Goal: Information Seeking & Learning: Find contact information

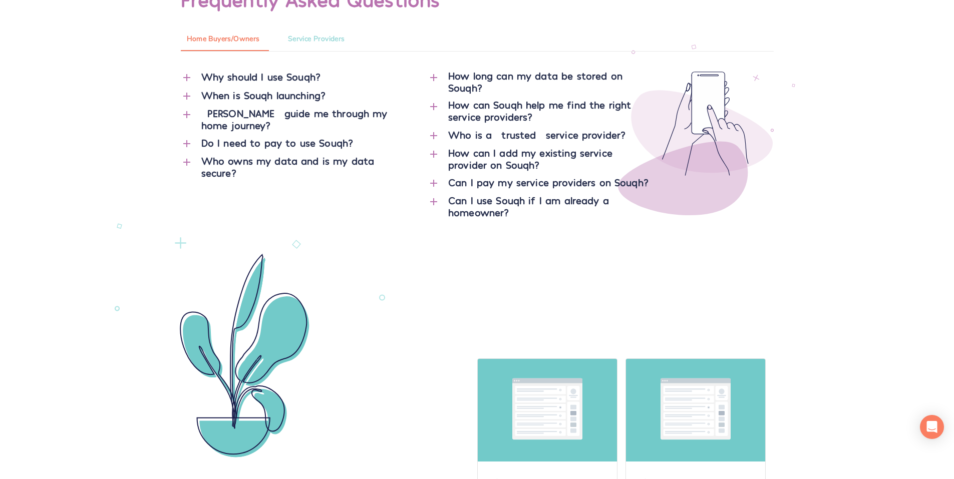
scroll to position [4635, 0]
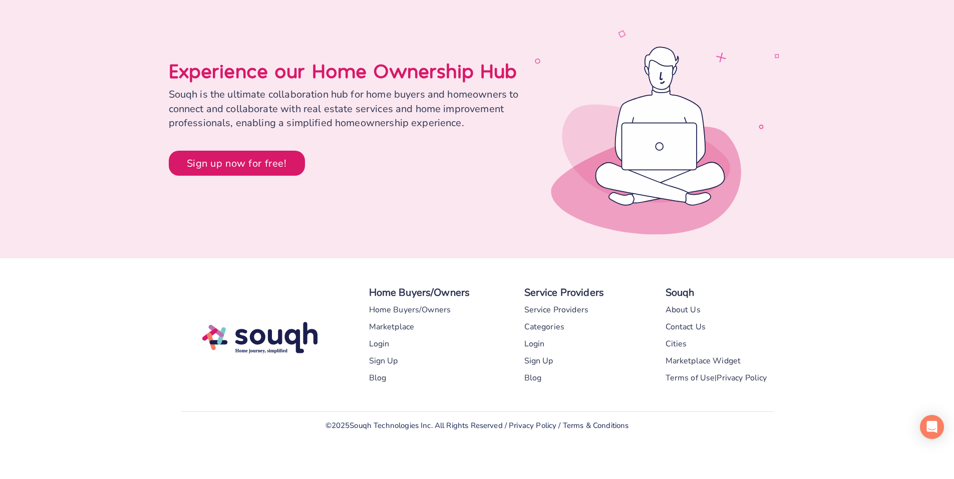
click at [377, 375] on div "Blog" at bounding box center [378, 378] width 18 height 17
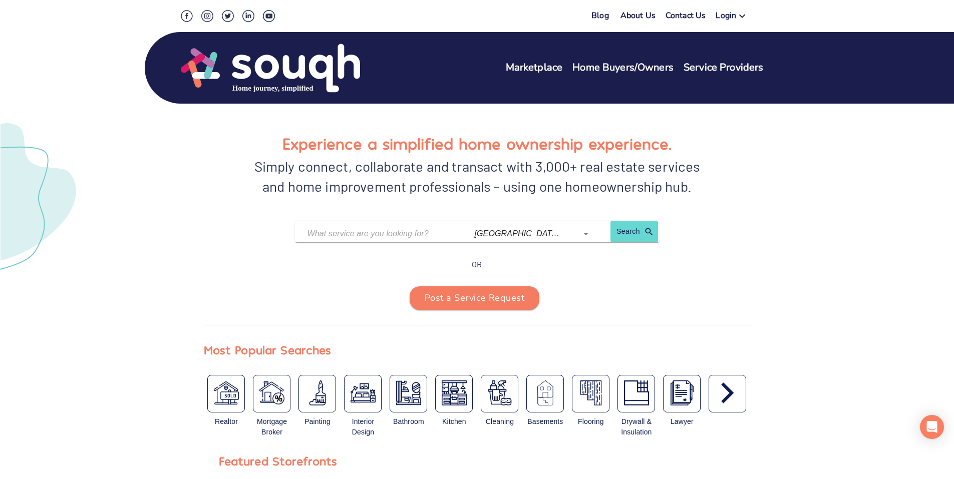
scroll to position [0, 0]
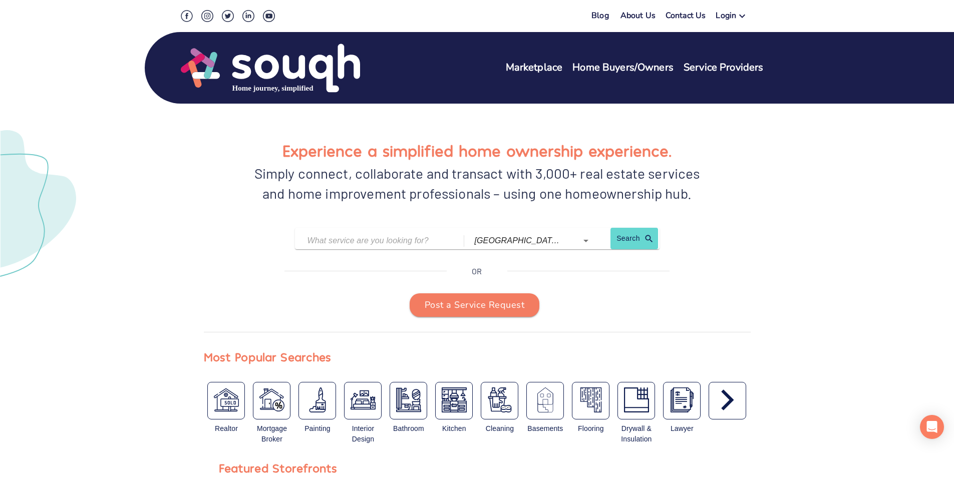
click at [226, 29] on div "Blog About Us Contact Us Login Marketplace Home Buyers/Owners Service Providers" at bounding box center [477, 57] width 617 height 94
click at [220, 74] on img at bounding box center [270, 68] width 179 height 51
click at [231, 77] on img at bounding box center [270, 68] width 179 height 51
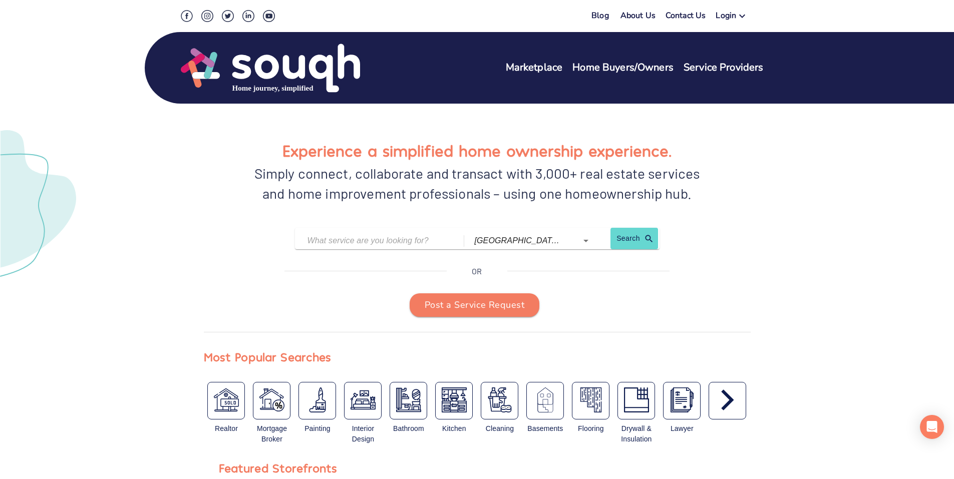
click at [231, 77] on img at bounding box center [270, 68] width 179 height 51
click at [729, 407] on icon "button" at bounding box center [727, 400] width 25 height 25
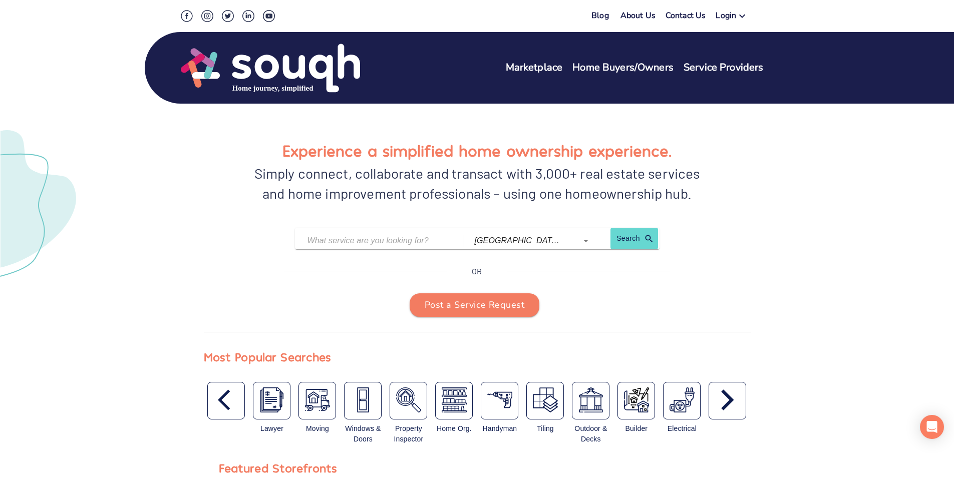
click at [729, 407] on icon "button" at bounding box center [727, 400] width 25 height 25
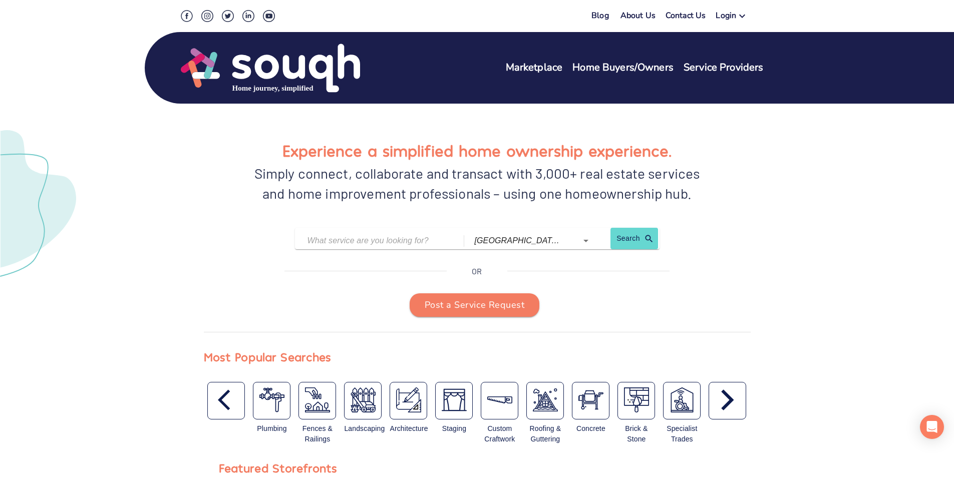
click at [728, 407] on icon "button" at bounding box center [727, 400] width 25 height 25
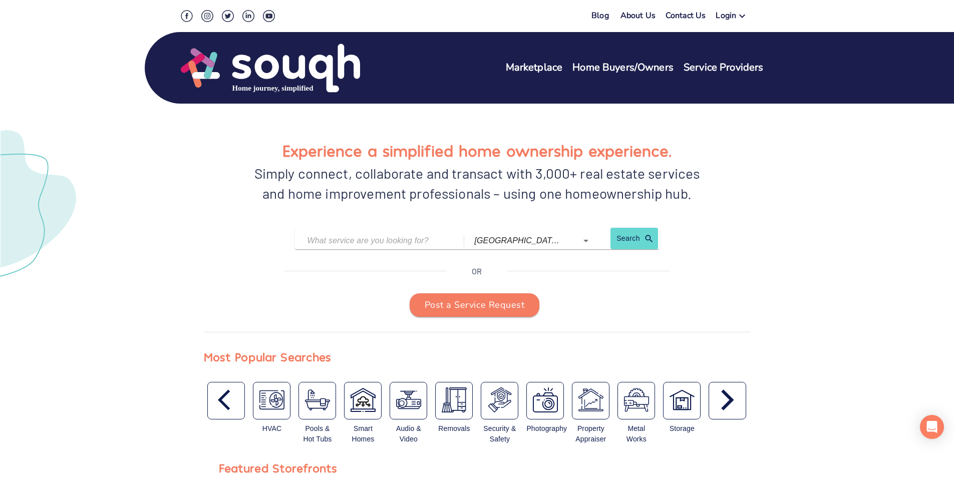
click at [728, 408] on icon "button" at bounding box center [727, 400] width 25 height 25
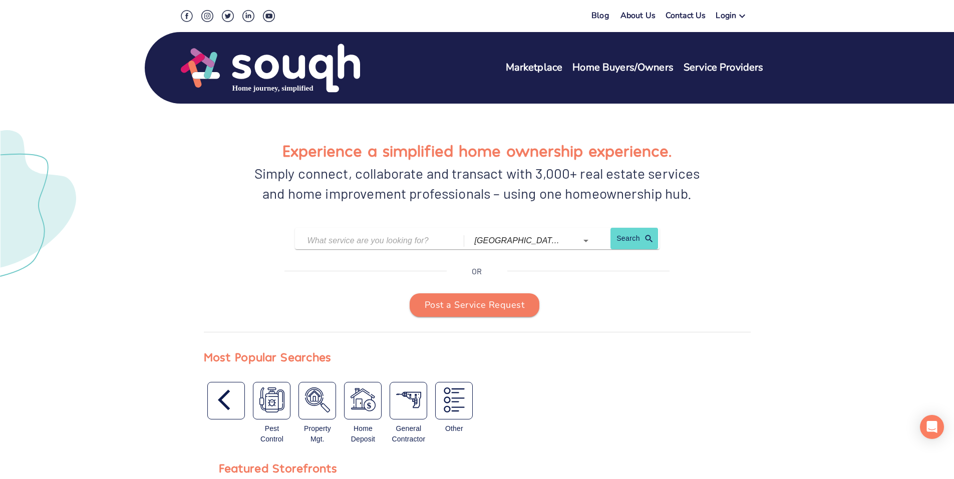
click at [728, 408] on div "Pest Control Property Mgt. Home Deposit General Contractor Other" at bounding box center [477, 415] width 547 height 67
click at [216, 411] on div "button" at bounding box center [226, 401] width 38 height 38
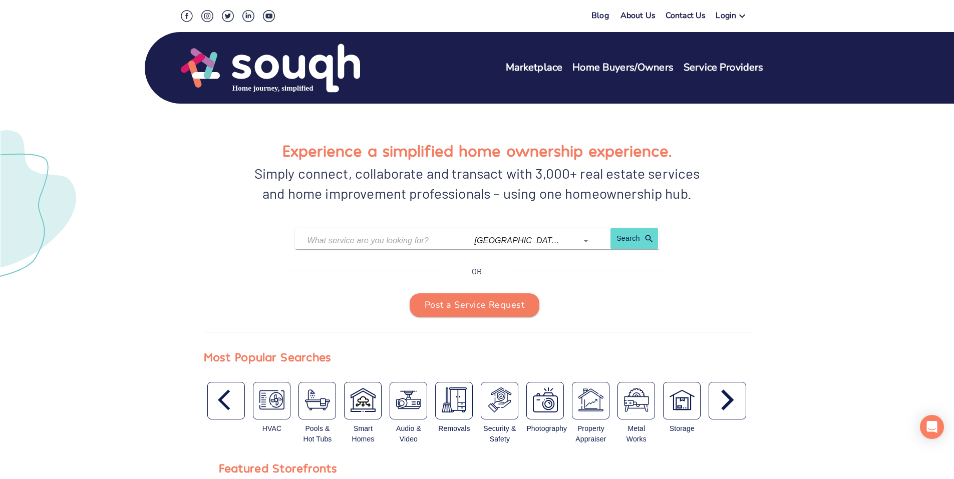
click at [216, 411] on div "button" at bounding box center [226, 401] width 38 height 38
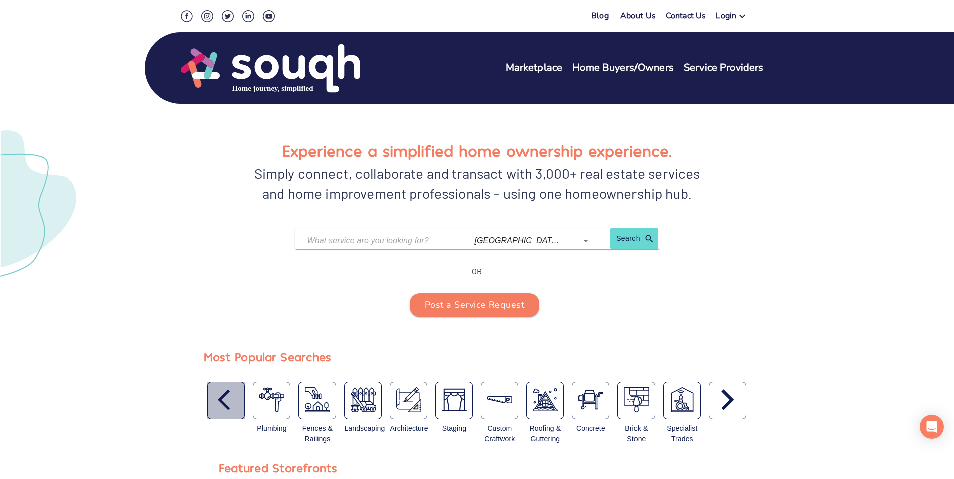
click at [216, 411] on div "button" at bounding box center [226, 401] width 38 height 38
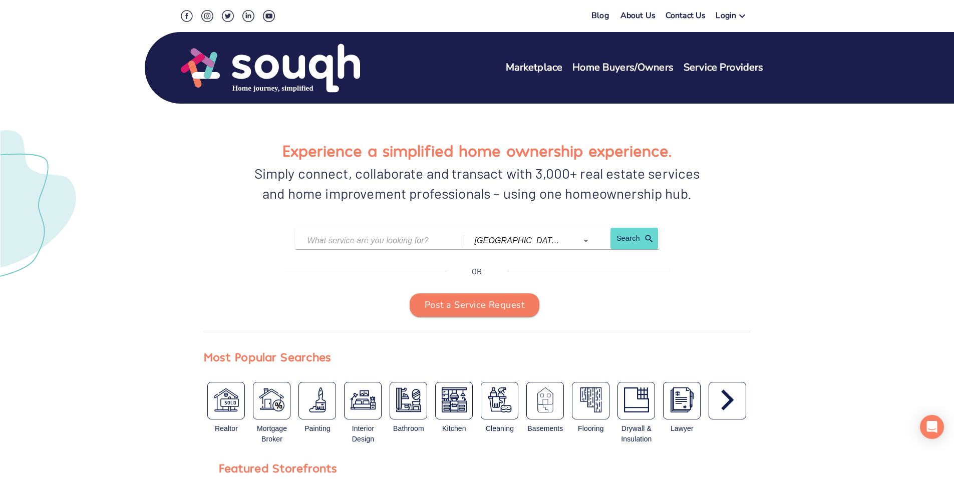
click at [216, 411] on img "button" at bounding box center [226, 400] width 25 height 25
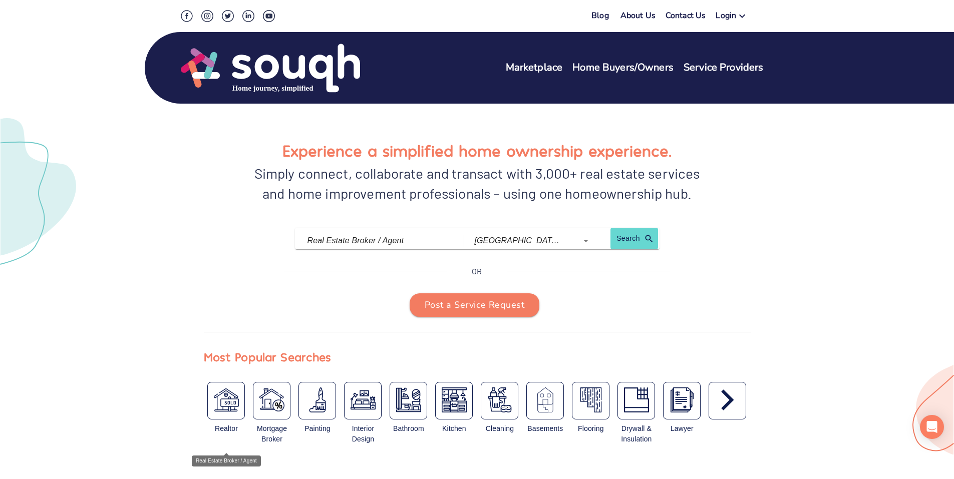
type input "Real Estate Broker / Agent"
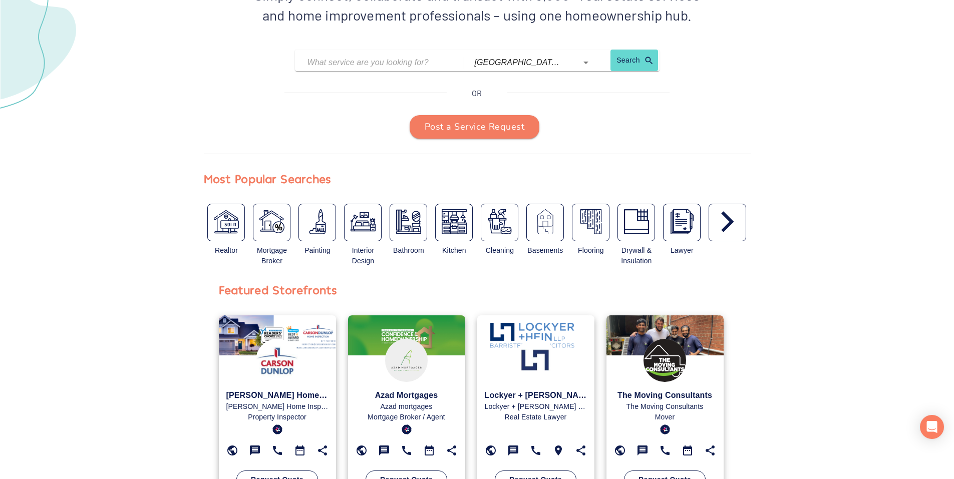
scroll to position [200, 0]
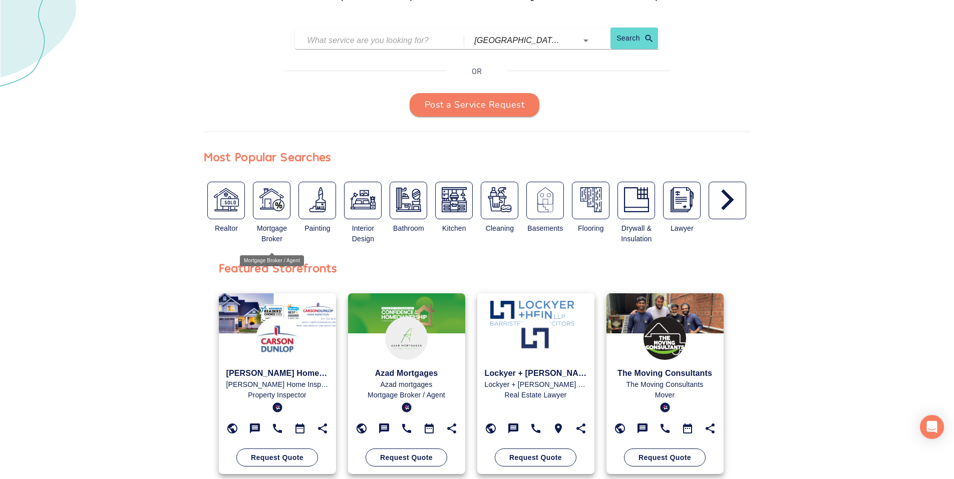
click at [283, 204] on img "button" at bounding box center [271, 199] width 25 height 25
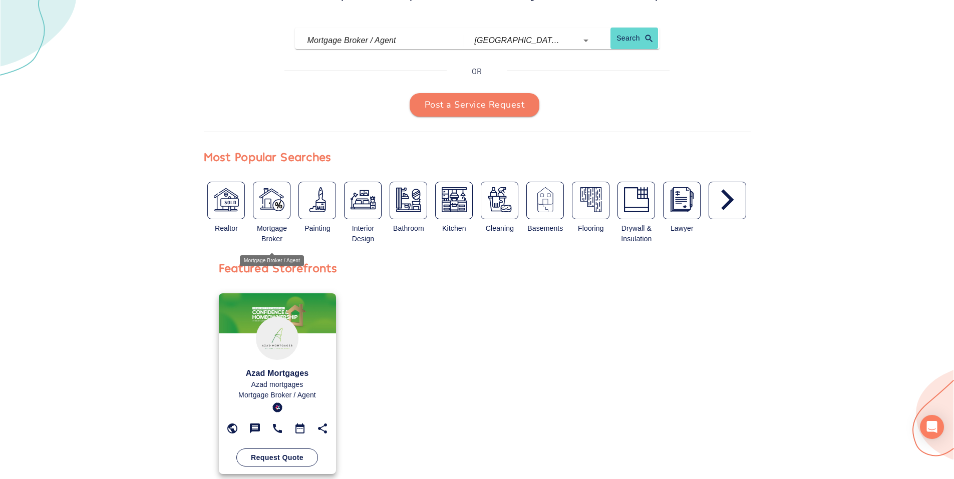
type input "Mortgage Broker / Agent"
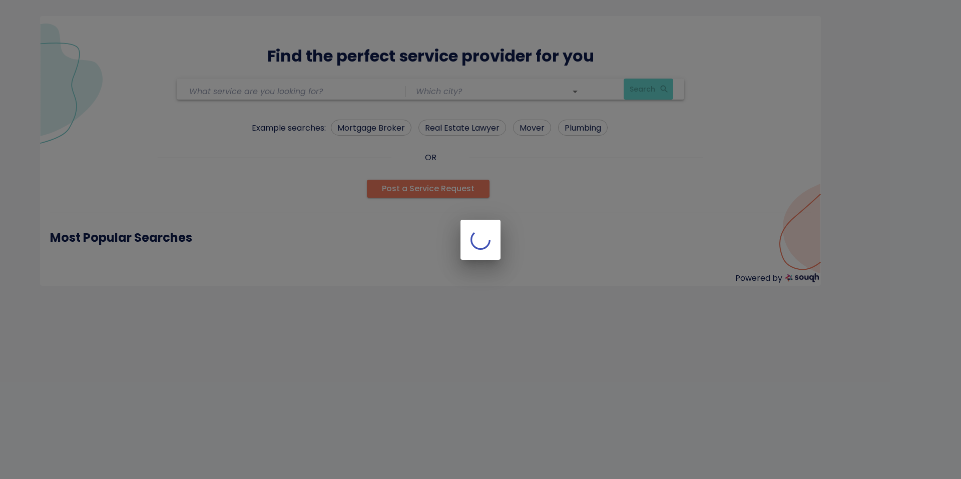
type input "Mortgage Broker / Agent"
type input "[GEOGRAPHIC_DATA] ([GEOGRAPHIC_DATA])"
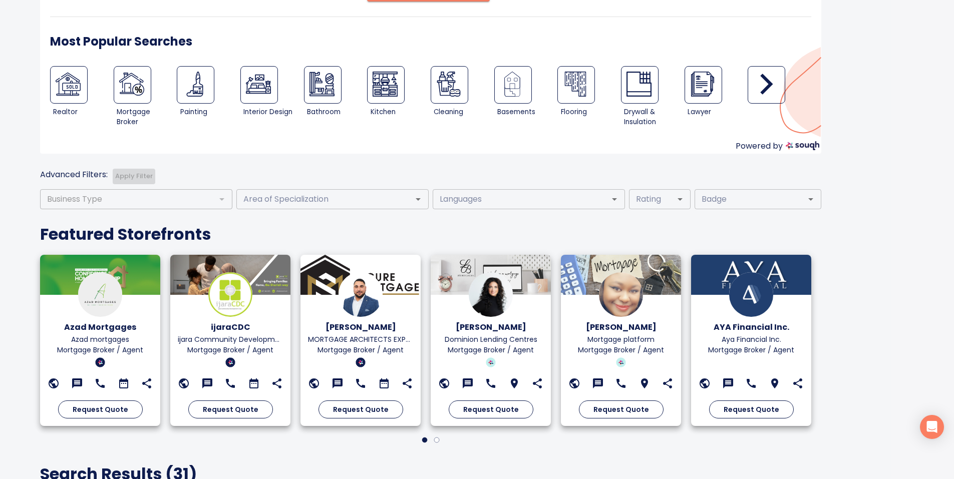
scroll to position [303, 0]
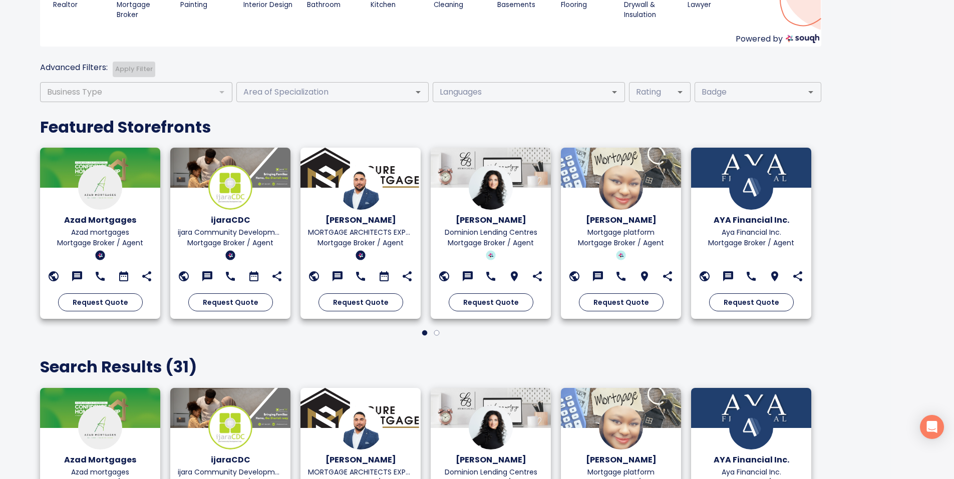
click at [232, 434] on img at bounding box center [230, 428] width 44 height 44
